Goal: Information Seeking & Learning: Learn about a topic

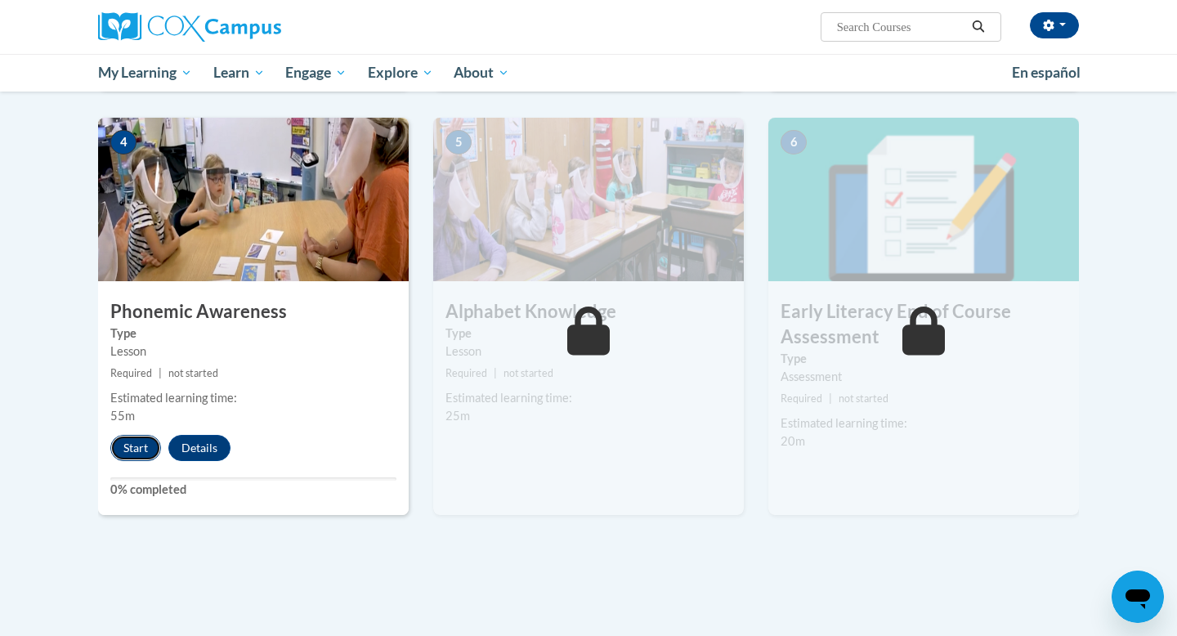
click at [135, 453] on button "Start" at bounding box center [135, 448] width 51 height 26
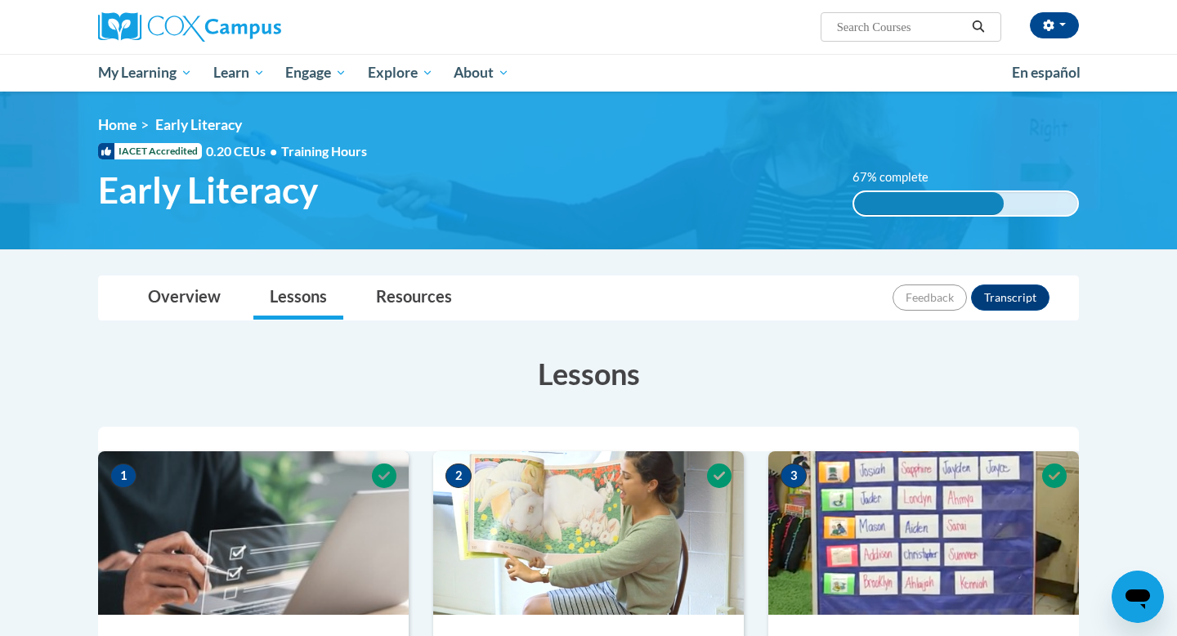
click at [992, 357] on h3 "Lessons" at bounding box center [588, 373] width 981 height 41
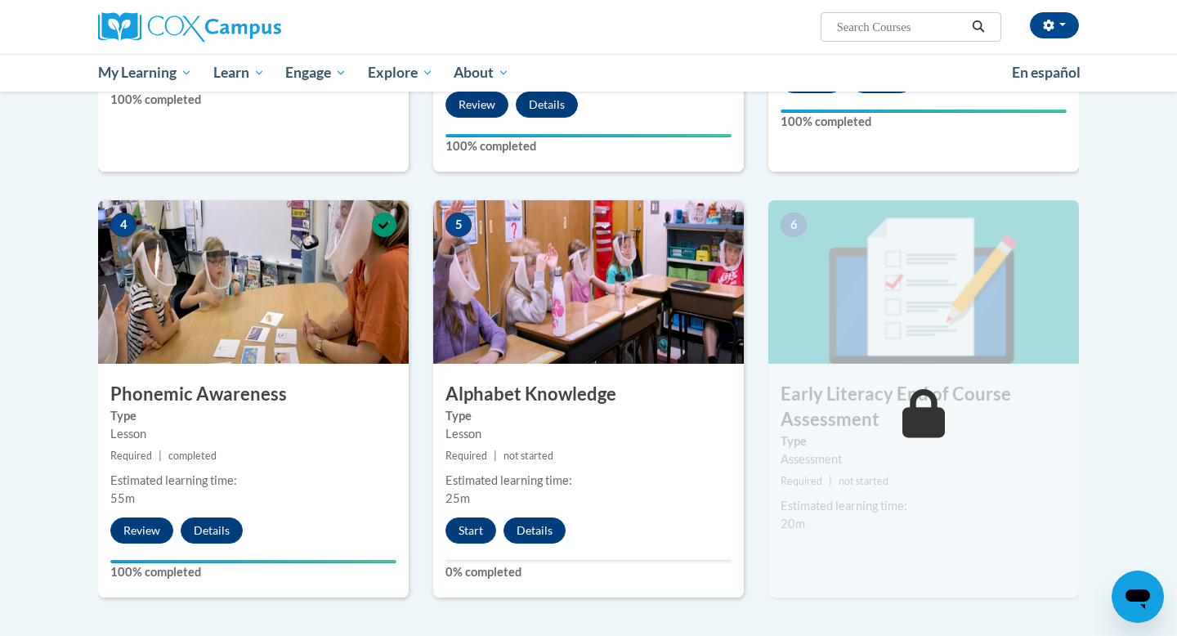
scroll to position [720, 0]
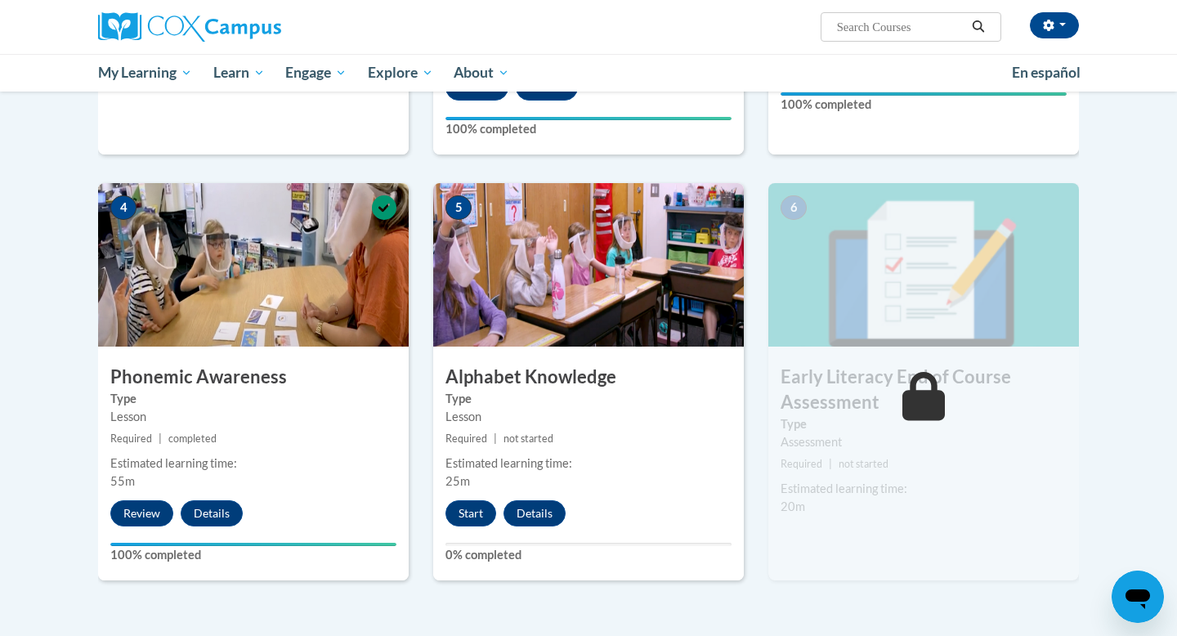
click at [603, 269] on img at bounding box center [588, 265] width 311 height 164
click at [475, 521] on button "Start" at bounding box center [471, 513] width 51 height 26
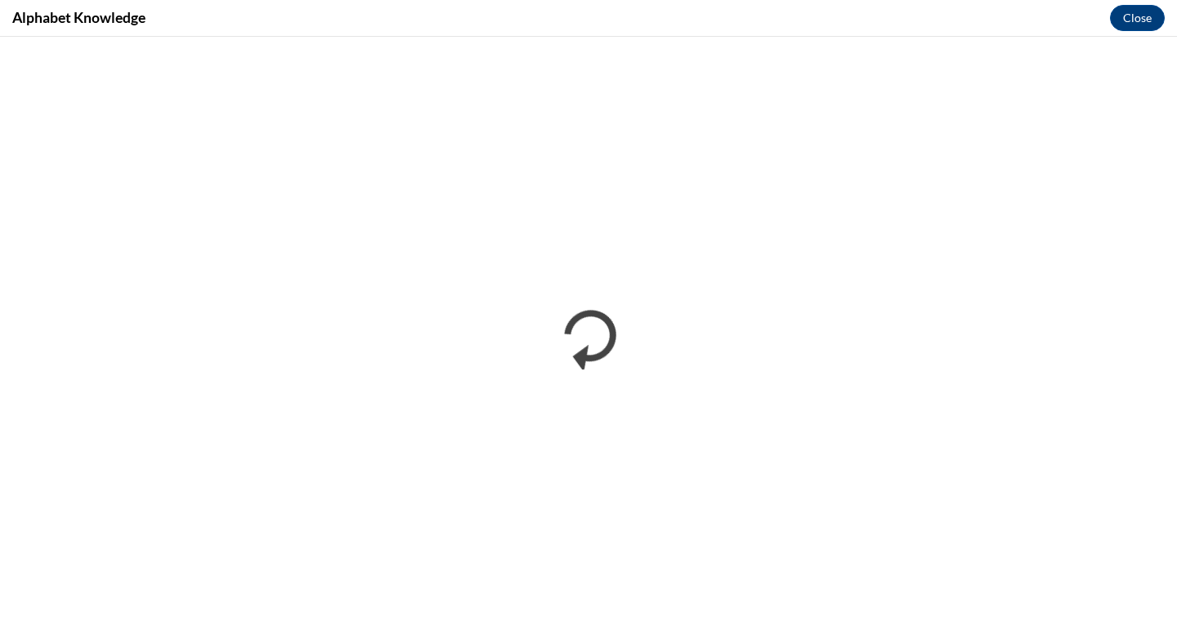
scroll to position [0, 0]
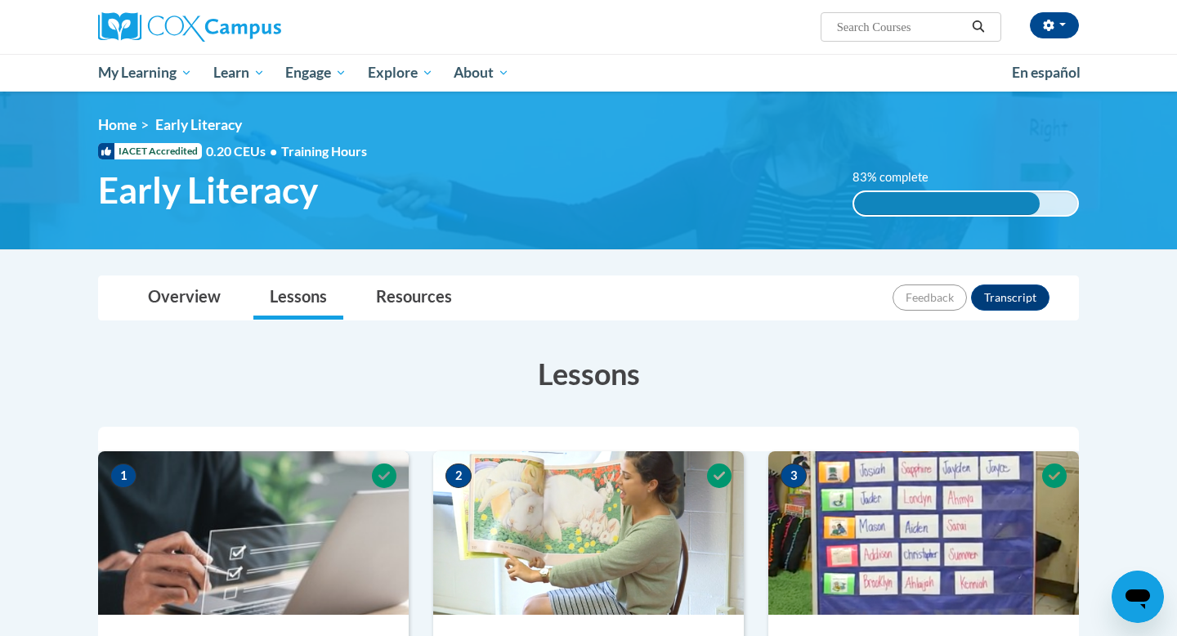
click at [1158, 226] on img at bounding box center [588, 171] width 1177 height 158
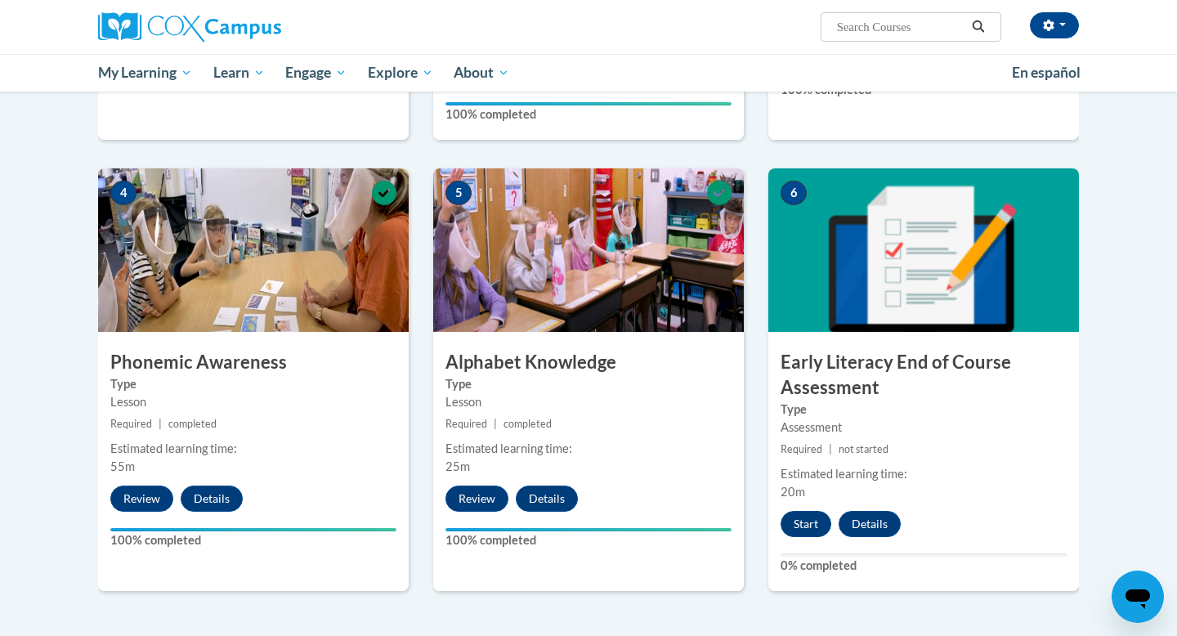
scroll to position [752, 0]
